Goal: Task Accomplishment & Management: Manage account settings

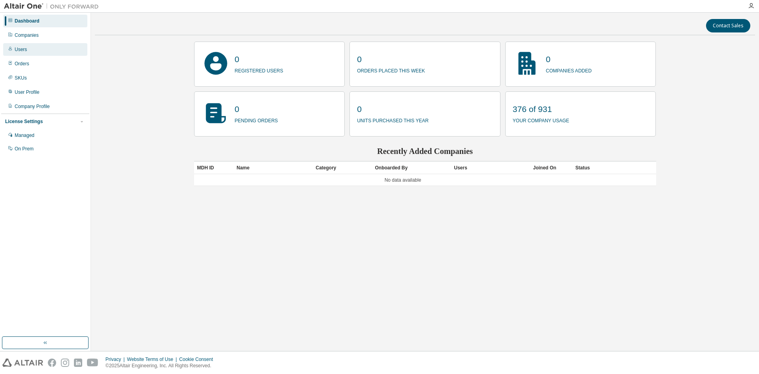
click at [29, 51] on div "Users" at bounding box center [45, 49] width 84 height 13
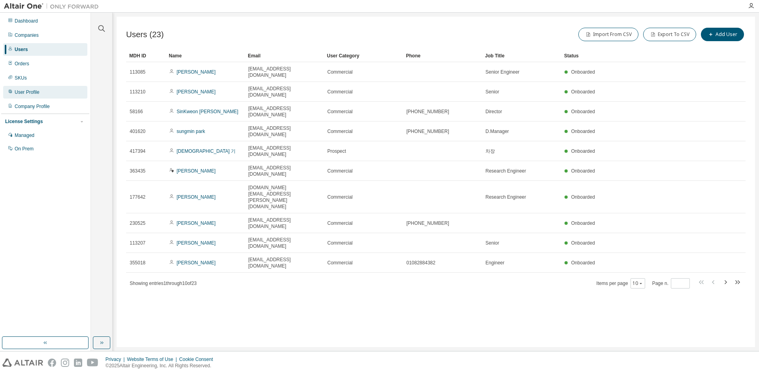
click at [36, 91] on div "User Profile" at bounding box center [27, 92] width 25 height 6
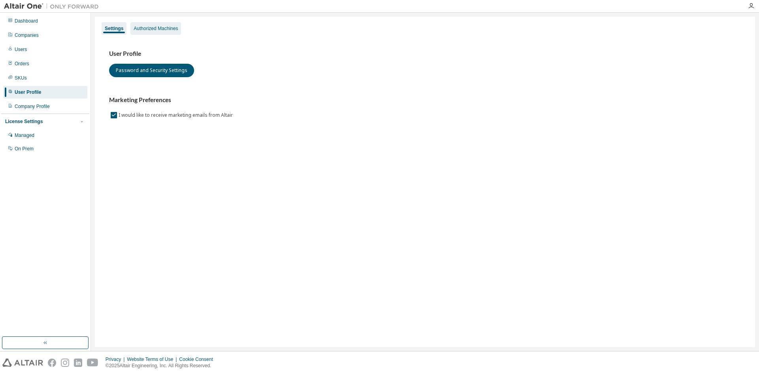
click at [171, 29] on div "Authorized Machines" at bounding box center [156, 28] width 44 height 6
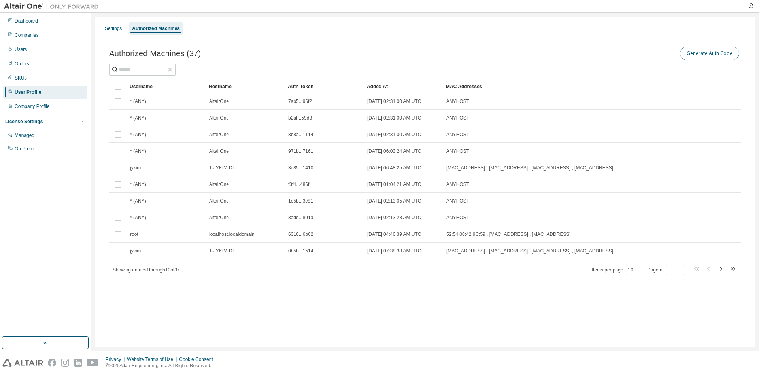
click at [703, 51] on button "Generate Auth Code" at bounding box center [709, 53] width 59 height 13
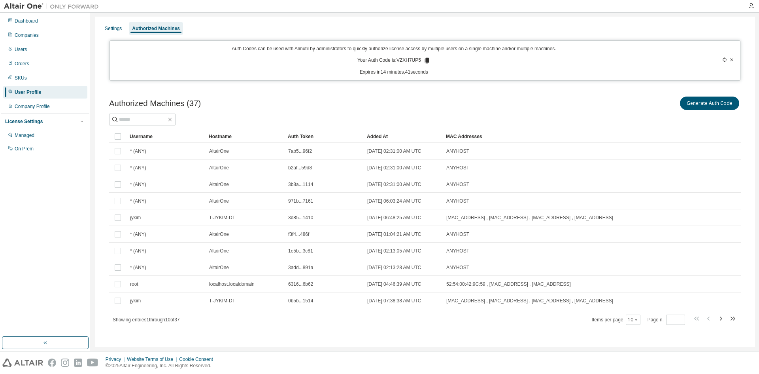
drag, startPoint x: 231, startPoint y: 48, endPoint x: 433, endPoint y: 78, distance: 203.5
click at [433, 78] on div "Auth Codes can be used with Almutil by administrators to quickly authorize lice…" at bounding box center [426, 60] width 632 height 40
click at [458, 74] on p "Expires in 14 minutes, 40 seconds" at bounding box center [394, 72] width 559 height 7
drag, startPoint x: 466, startPoint y: 76, endPoint x: 237, endPoint y: 50, distance: 230.4
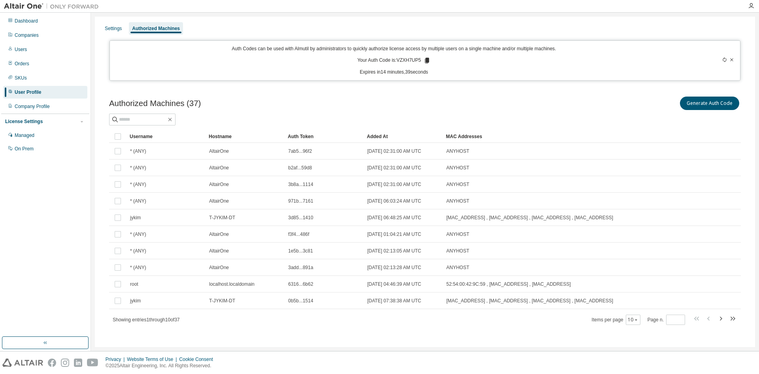
click at [237, 50] on div "Auth Codes can be used with Almutil by administrators to quickly authorize lice…" at bounding box center [426, 60] width 632 height 40
click at [237, 50] on p "Auth Codes can be used with Almutil by administrators to quickly authorize lice…" at bounding box center [394, 48] width 559 height 7
drag, startPoint x: 395, startPoint y: 59, endPoint x: 418, endPoint y: 61, distance: 22.6
click at [418, 61] on p "Your Auth Code is: VZXH7UP5" at bounding box center [393, 60] width 73 height 7
click at [404, 61] on p "Your Auth Code is: VZXH7UP5" at bounding box center [393, 60] width 73 height 7
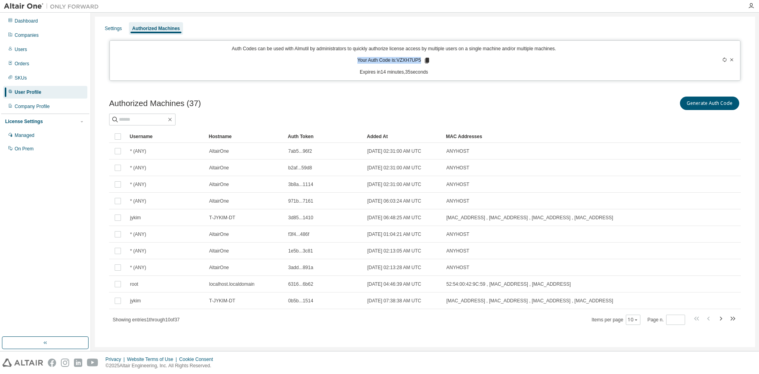
drag, startPoint x: 357, startPoint y: 59, endPoint x: 418, endPoint y: 62, distance: 61.0
click at [418, 62] on p "Your Auth Code is: VZXH7UP5" at bounding box center [393, 60] width 73 height 7
